Goal: Check status: Verify the current state of an ongoing process or item

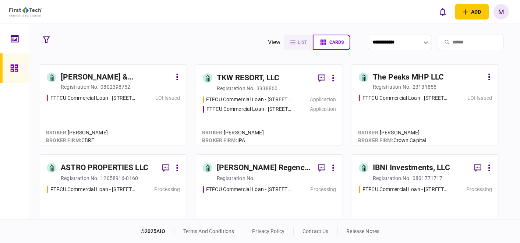
click at [144, 110] on div "FTFCU Commercial Loan - [STREET_ADDRESS] LOI Issued" at bounding box center [113, 116] width 133 height 45
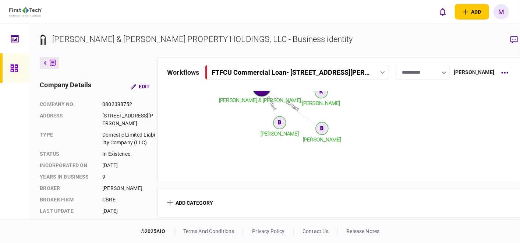
scroll to position [313, 0]
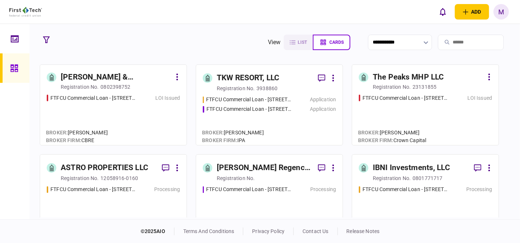
click at [428, 106] on div "FTFCU Commercial Loan - [STREET_ADDRESS] Flagstaff AZ LOI Issued" at bounding box center [425, 116] width 133 height 45
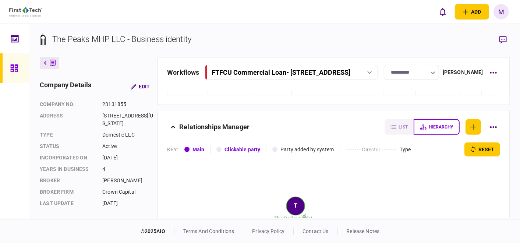
scroll to position [123, 0]
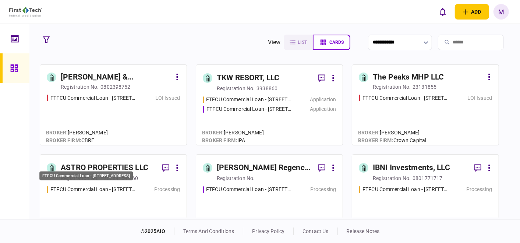
click at [111, 193] on div "FTFCU Commercial Loan - [STREET_ADDRESS] Price UT Processing" at bounding box center [113, 206] width 133 height 43
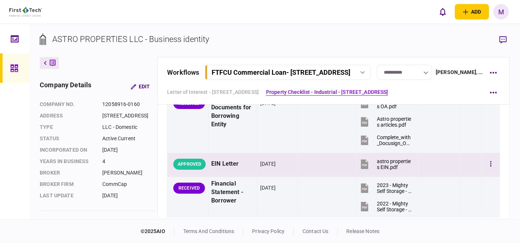
scroll to position [286, 0]
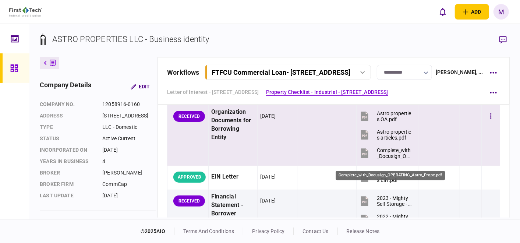
click at [394, 159] on div "Complete_with_Docusign_OPERATING_Astro_Prope.pdf" at bounding box center [394, 153] width 35 height 12
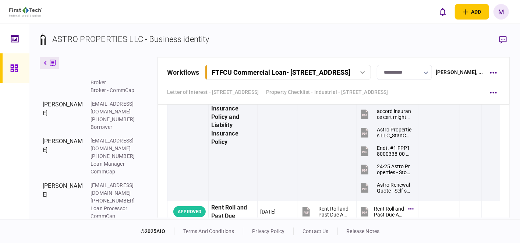
scroll to position [981, 0]
